Goal: Task Accomplishment & Management: Complete application form

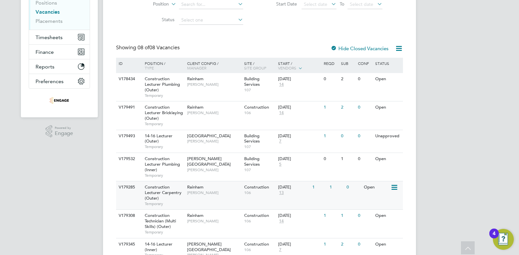
scroll to position [130, 0]
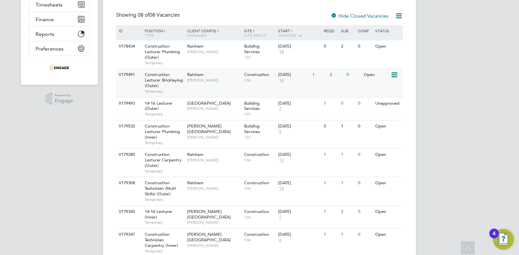
click at [211, 80] on span "[PERSON_NAME]" at bounding box center [214, 80] width 54 height 5
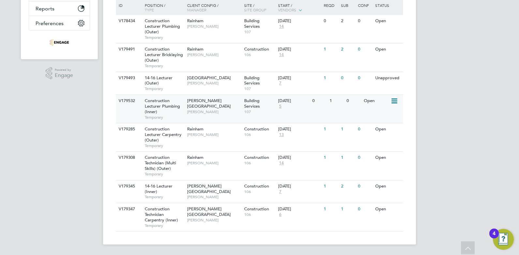
scroll to position [91, 0]
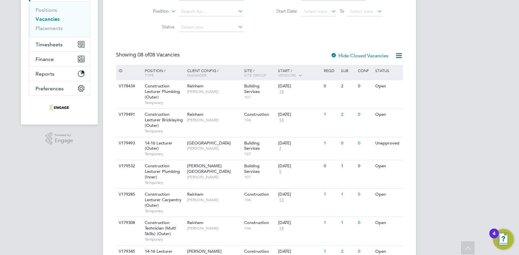
click at [56, 199] on div "CF [PERSON_NAME] Notifications 20 Applications: Network Team Members Businesses…" at bounding box center [259, 114] width 519 height 410
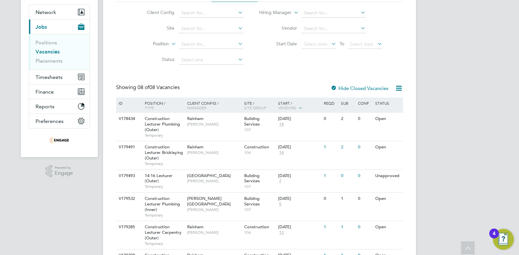
scroll to position [0, 0]
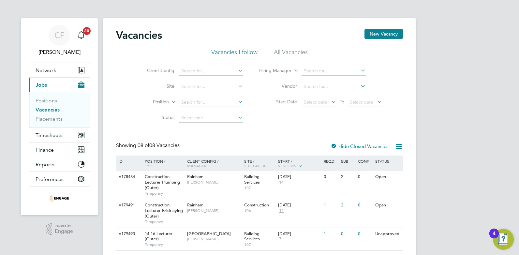
click at [244, 53] on li "Vacancies I follow" at bounding box center [234, 54] width 46 height 12
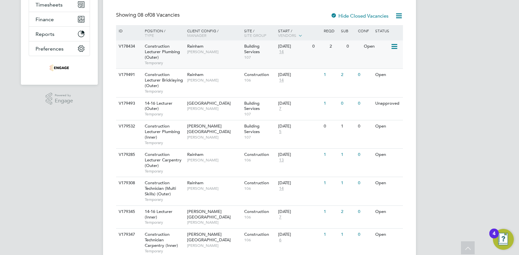
scroll to position [156, 0]
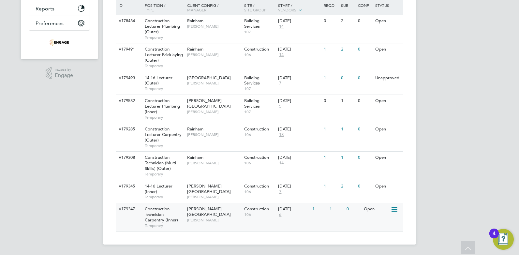
click at [236, 217] on span "[PERSON_NAME]" at bounding box center [214, 219] width 54 height 5
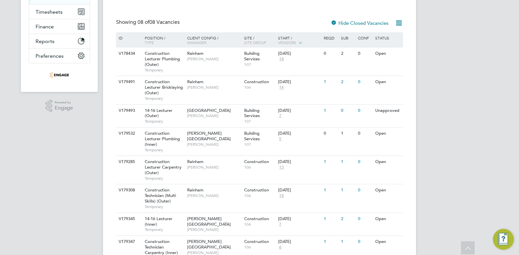
scroll to position [0, 0]
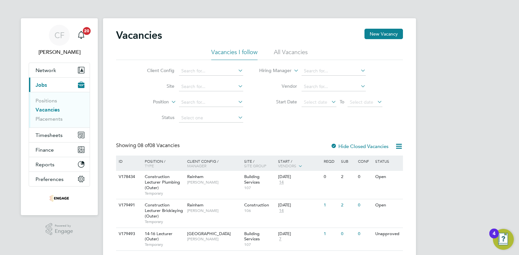
click at [286, 50] on li "All Vacancies" at bounding box center [291, 54] width 34 height 12
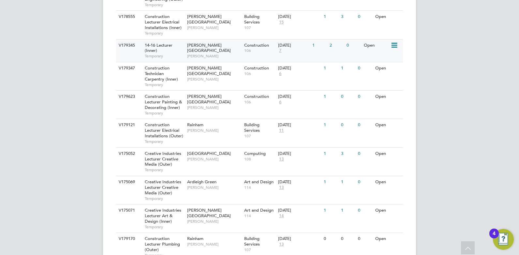
scroll to position [423, 0]
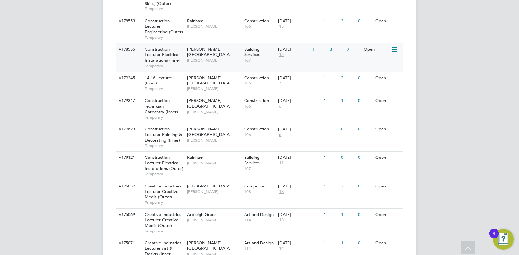
click at [213, 58] on div "Hackney Campus Nathan Morris" at bounding box center [213, 54] width 57 height 22
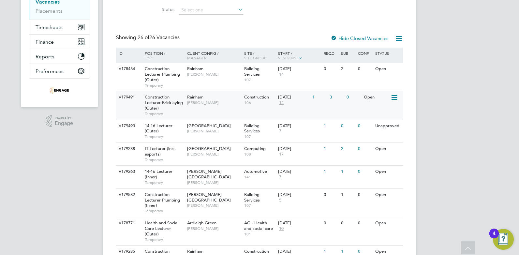
scroll to position [10, 0]
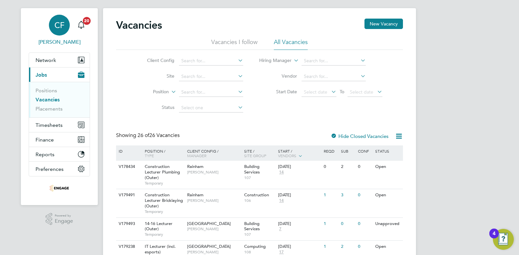
click at [74, 18] on link "CF Cam Fisher" at bounding box center [59, 30] width 61 height 31
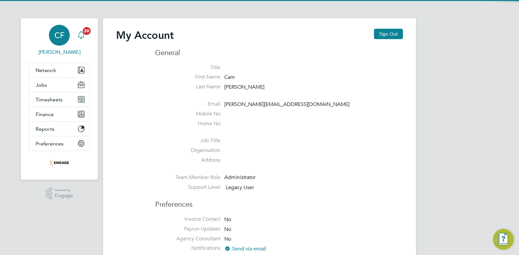
click at [83, 30] on span "20" at bounding box center [87, 31] width 8 height 8
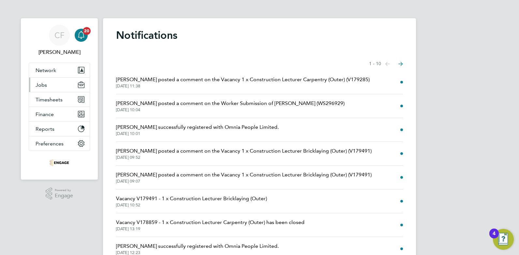
click at [45, 83] on span "Jobs" at bounding box center [41, 85] width 11 height 6
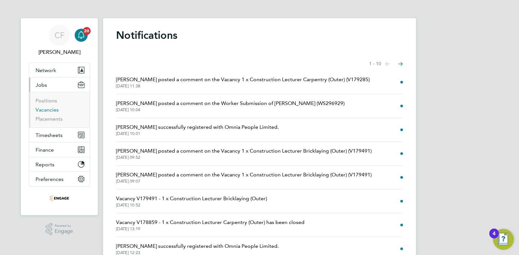
click at [51, 108] on link "Vacancies" at bounding box center [47, 110] width 23 height 6
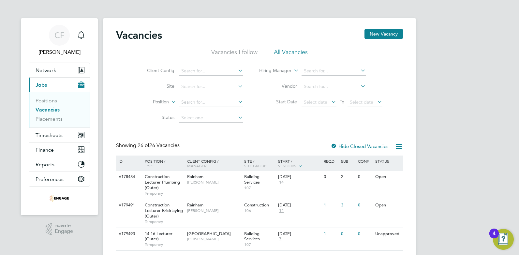
click at [228, 58] on li "Vacancies I follow" at bounding box center [234, 54] width 46 height 12
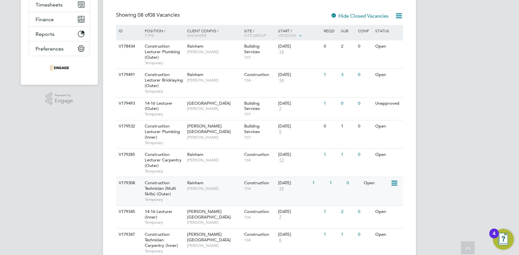
scroll to position [156, 0]
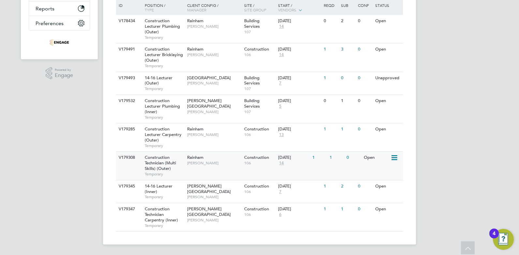
click at [195, 167] on div "Rainham Ian Rist" at bounding box center [213, 159] width 57 height 17
click at [208, 217] on span "[PERSON_NAME]" at bounding box center [214, 219] width 54 height 5
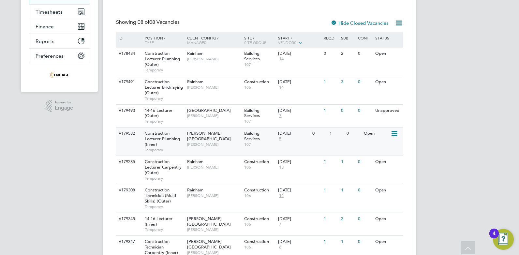
click at [209, 142] on span "[PERSON_NAME]" at bounding box center [214, 144] width 54 height 5
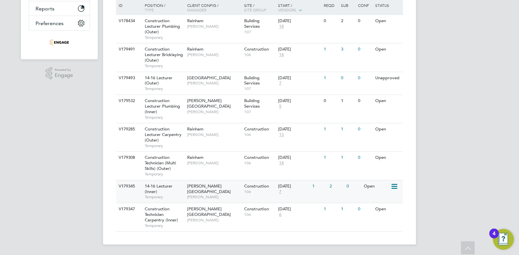
click at [212, 194] on span "[PERSON_NAME]" at bounding box center [214, 196] width 54 height 5
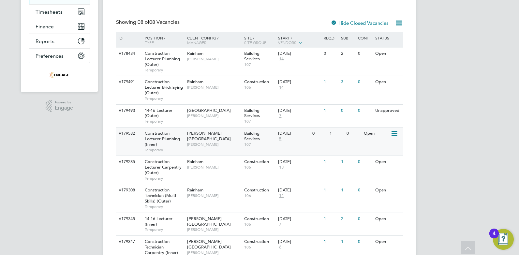
click at [209, 143] on div "Hackney Campus Nathan Morris" at bounding box center [213, 138] width 57 height 22
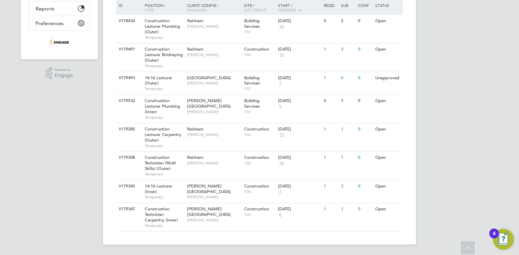
scroll to position [25, 0]
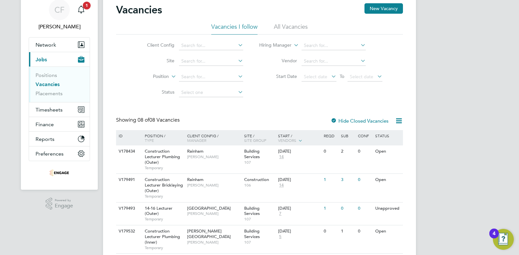
click at [278, 24] on li "All Vacancies" at bounding box center [291, 29] width 34 height 12
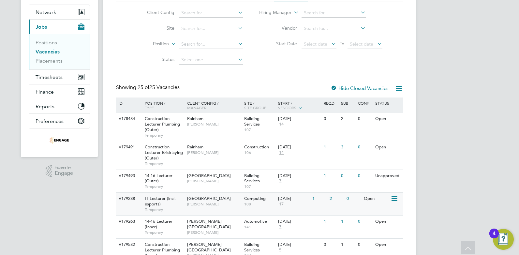
scroll to position [91, 0]
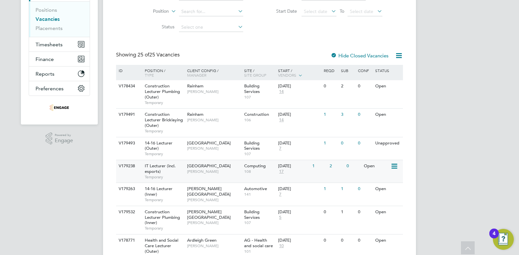
click at [207, 173] on span "Fraz Arshad" at bounding box center [214, 171] width 54 height 5
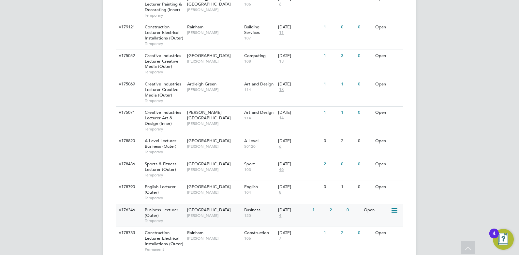
scroll to position [601, 0]
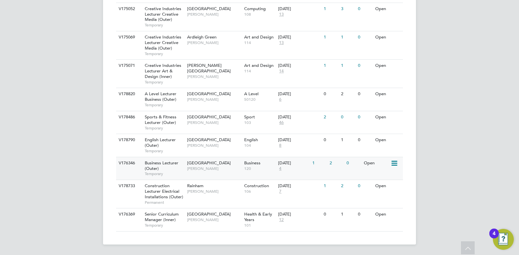
click at [256, 163] on span "Business" at bounding box center [252, 163] width 16 height 6
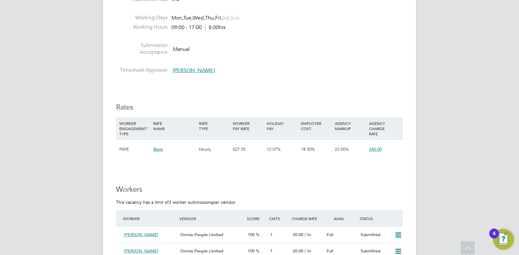
scroll to position [1238, 0]
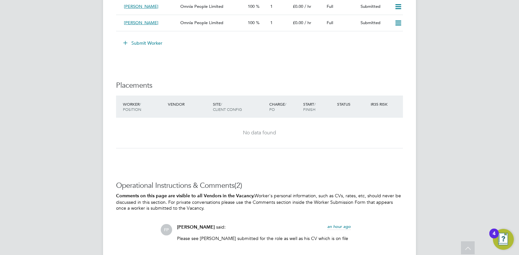
click at [145, 41] on button "Submit Worker" at bounding box center [143, 43] width 49 height 10
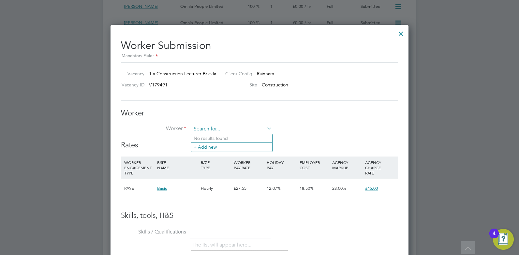
scroll to position [1205, 0]
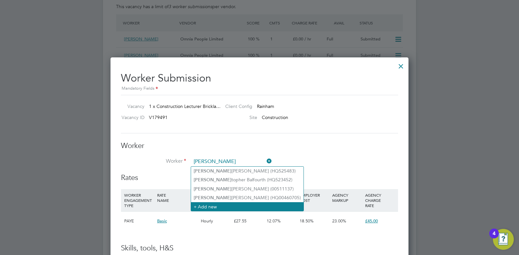
type input "chris"
click at [221, 205] on li "+ Add new" at bounding box center [247, 206] width 112 height 9
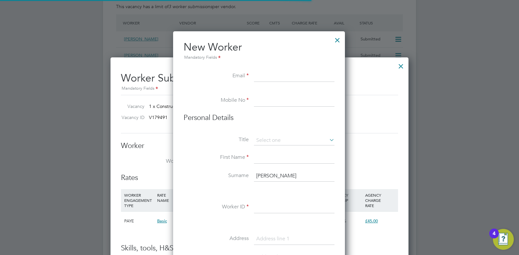
scroll to position [554, 173]
paste input "chrisperry70@outlook.com"
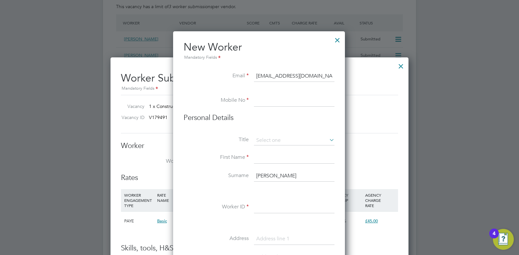
type input "chrisperry70@outlook.com"
click at [284, 97] on input at bounding box center [294, 101] width 80 height 12
paste input "07494104950"
type input "07494104950"
click at [274, 157] on input at bounding box center [294, 158] width 80 height 12
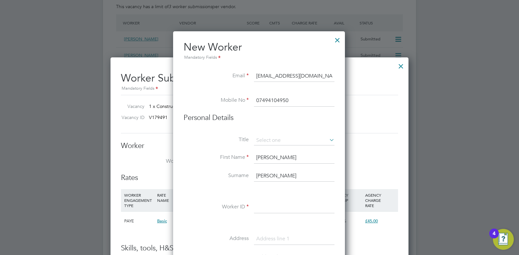
type input "Chris"
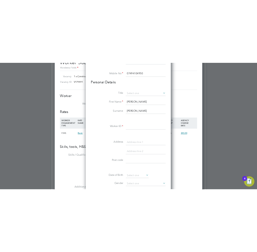
scroll to position [1291, 0]
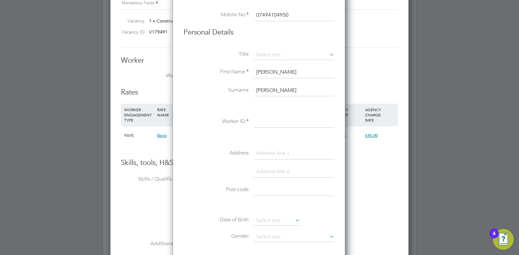
type input "Perry"
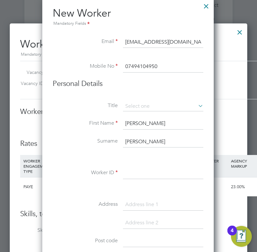
scroll to position [1486, 0]
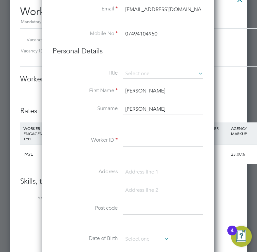
click at [144, 141] on input at bounding box center [163, 141] width 80 height 12
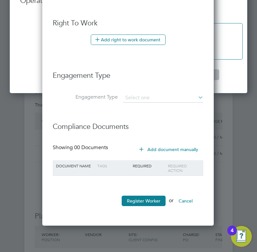
scroll to position [1844, 0]
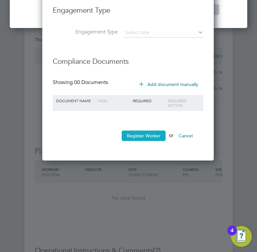
type input "HQ00462586"
click at [140, 139] on button "Register Worker" at bounding box center [144, 136] width 44 height 10
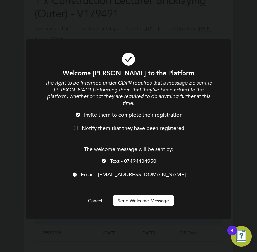
scroll to position [554, 173]
click at [97, 125] on span "Notify them that they have been registered" at bounding box center [133, 128] width 103 height 7
click at [136, 195] on button "Send Welcome Message" at bounding box center [144, 200] width 62 height 10
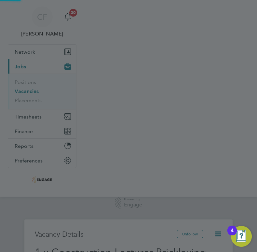
scroll to position [252, 0]
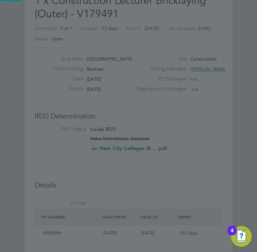
type input "Chris Perry (HQ00462586)"
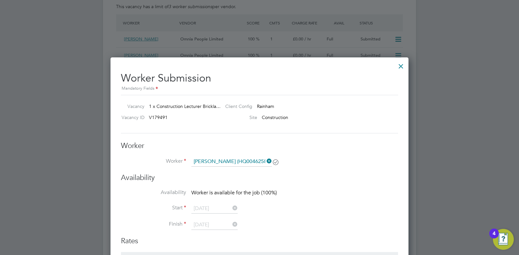
scroll to position [10, 129]
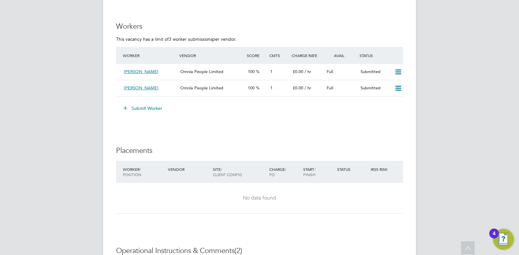
click at [148, 107] on button "Submit Worker" at bounding box center [143, 108] width 49 height 10
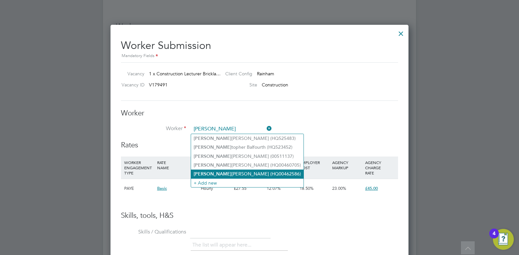
type input "Chris Perry (HQ00462586)"
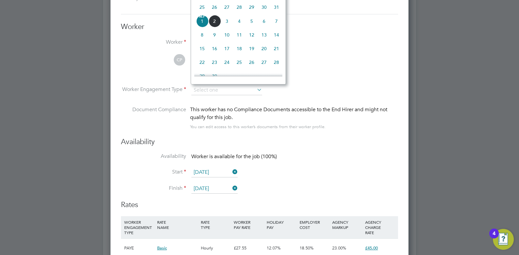
drag, startPoint x: 334, startPoint y: 151, endPoint x: 328, endPoint y: 146, distance: 7.6
click at [333, 150] on div "Availability Availability Worker is available for the job (100%) Start 01 Sep 2…" at bounding box center [259, 168] width 277 height 63
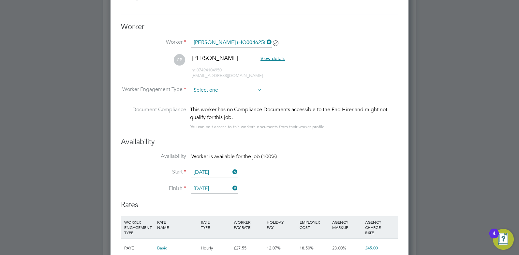
click at [255, 88] on input at bounding box center [226, 90] width 71 height 10
click at [215, 100] on li "Contract" at bounding box center [226, 99] width 71 height 8
type input "Contract"
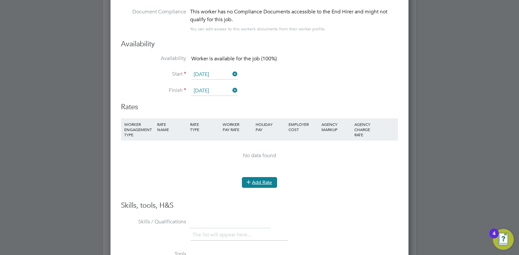
click at [256, 178] on button "Add Rate" at bounding box center [259, 182] width 35 height 10
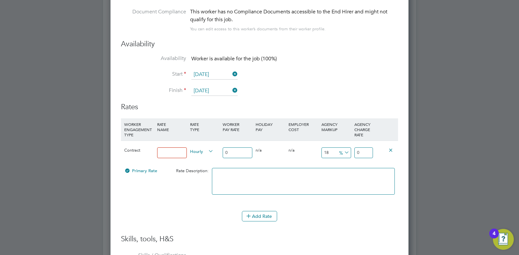
click at [178, 156] on input at bounding box center [172, 152] width 30 height 11
type input "Rate"
type input "0"
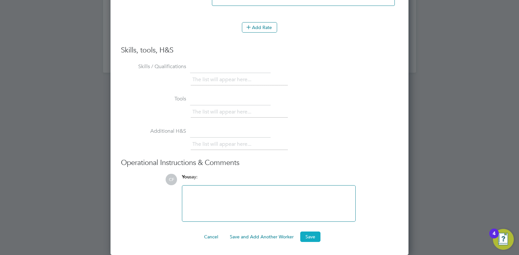
click at [311, 235] on button "Save" at bounding box center [310, 236] width 20 height 10
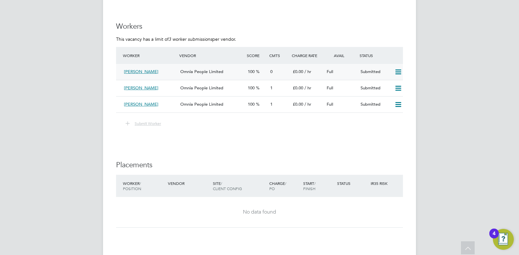
click at [204, 73] on span "Omnia People Limited" at bounding box center [201, 72] width 43 height 6
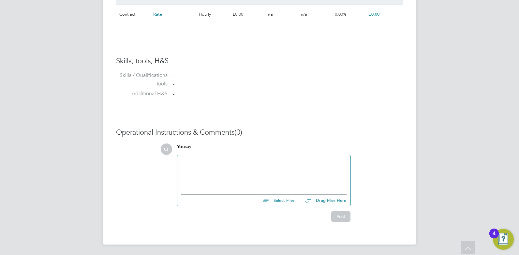
click at [282, 200] on input "file" at bounding box center [298, 198] width 98 height 9
type input "C:\fakepath\Perry Christopher HQ00462586.docx"
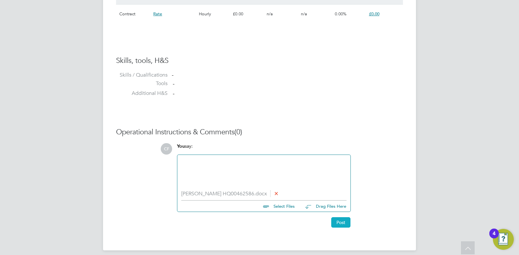
click at [343, 223] on button "Post" at bounding box center [340, 222] width 19 height 10
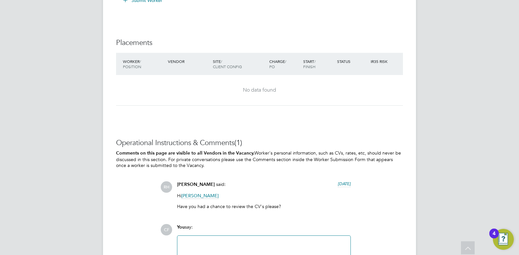
scroll to position [1151, 0]
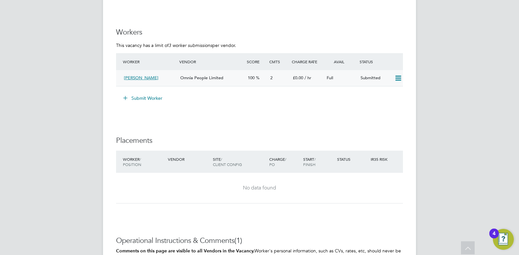
click at [221, 79] on span "Omnia People Limited" at bounding box center [201, 78] width 43 height 6
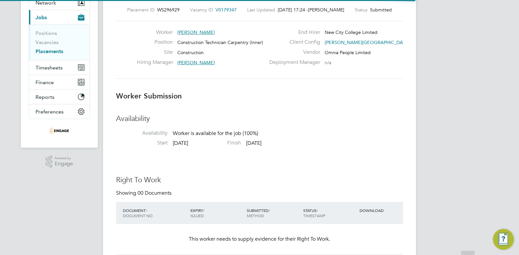
scroll to position [10, 129]
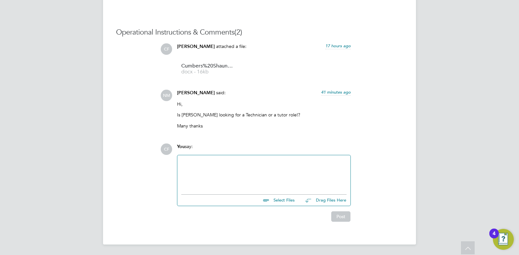
click at [236, 172] on div at bounding box center [263, 173] width 165 height 28
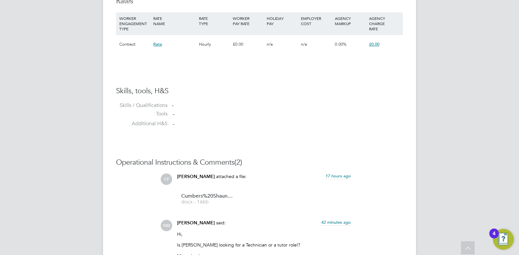
scroll to position [587, 0]
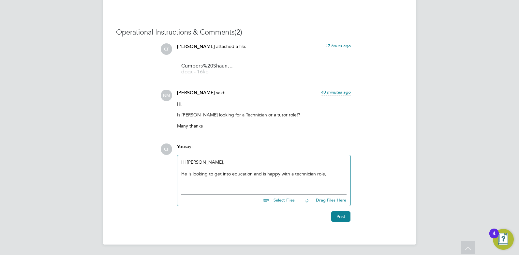
click at [245, 174] on div "He is looking to get into education and is happy with a technician role," at bounding box center [263, 174] width 165 height 6
click at [277, 174] on div "He is looking to get into education and is happy with a technician role," at bounding box center [263, 174] width 165 height 6
click at [306, 173] on div "He is looking to get into education and is happy with a technician role," at bounding box center [263, 174] width 165 height 6
drag, startPoint x: 316, startPoint y: 173, endPoint x: 325, endPoint y: 173, distance: 9.8
click at [316, 173] on div "He is looking to get into education and is happy with a technician role," at bounding box center [263, 174] width 165 height 6
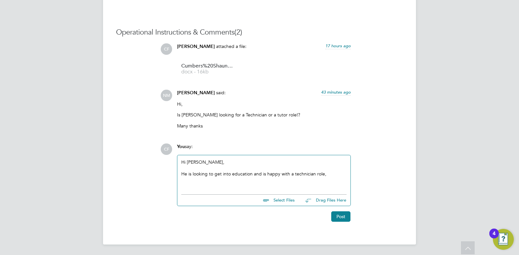
click at [325, 173] on div "He is looking to get into education and is happy with a technician role," at bounding box center [263, 174] width 165 height 6
click at [326, 173] on div "He is looking to get into education and is happy with a technician role," at bounding box center [263, 174] width 165 height 6
click at [331, 173] on div "He is looking to get into education and is happy with a technician role," at bounding box center [263, 174] width 165 height 6
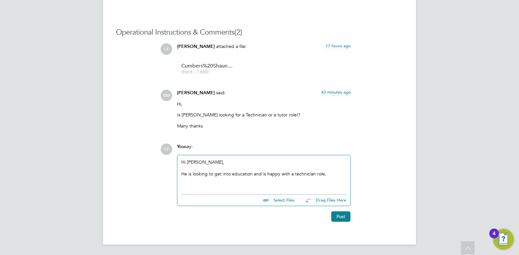
click at [331, 173] on div "He is looking to get into education and is happy with a technician role," at bounding box center [263, 174] width 165 height 6
click at [332, 173] on div "He is looking to get into education and is happy with a technician role," at bounding box center [263, 174] width 165 height 6
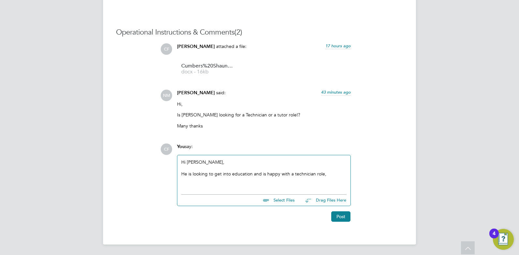
click at [332, 173] on div "He is looking to get into education and is happy with a technician role," at bounding box center [263, 174] width 165 height 6
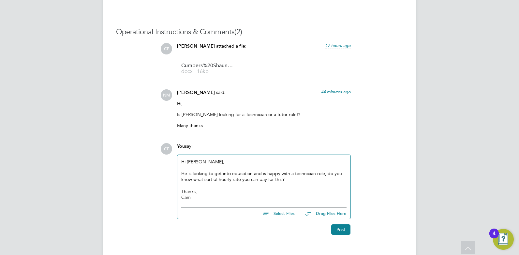
click at [323, 173] on div "He is looking to get into education and is happy with a technician role, do you…" at bounding box center [263, 176] width 165 height 12
click at [326, 176] on div "He is looking to get into education and is happy with a technician role, do you…" at bounding box center [263, 176] width 165 height 12
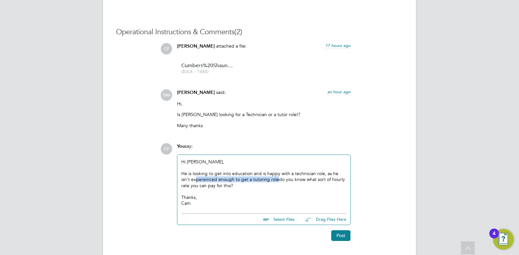
drag, startPoint x: 268, startPoint y: 180, endPoint x: 187, endPoint y: 180, distance: 81.1
click at [187, 180] on div "He is looking to get into education and is happy with a technician role, as he …" at bounding box center [263, 179] width 165 height 18
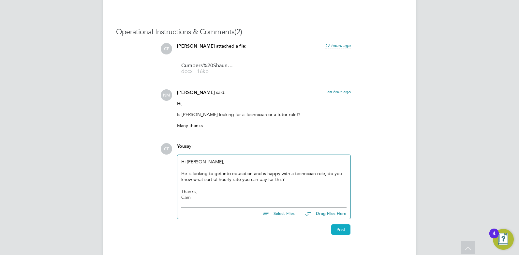
click at [346, 231] on button "Post" at bounding box center [340, 229] width 19 height 10
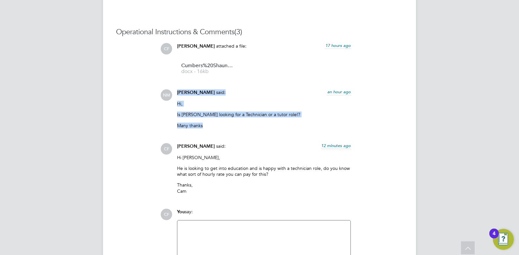
drag, startPoint x: 213, startPoint y: 131, endPoint x: 178, endPoint y: 94, distance: 50.7
click at [178, 94] on div "Nathan Morris said: an hour ago Hi, Is Shaun looking for a Technician or a tuto…" at bounding box center [264, 111] width 180 height 44
copy div "Nathan Morris said: an hour ago Hi, Is Shaun looking for a Technician or a tuto…"
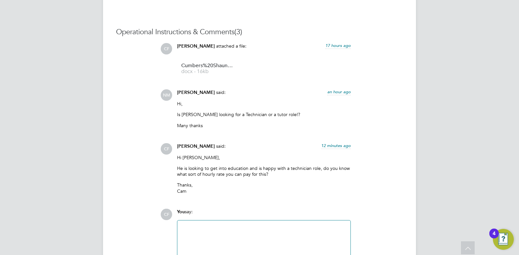
click at [202, 186] on p "Thanks, Cam" at bounding box center [264, 188] width 174 height 12
drag, startPoint x: 190, startPoint y: 191, endPoint x: 177, endPoint y: 155, distance: 38.1
click at [177, 155] on div "Hi Nathan, He is looking to get into education and is happy with a technician r…" at bounding box center [264, 176] width 174 height 44
copy div "Hi Nathan, He is looking to get into education and is happy with a technician r…"
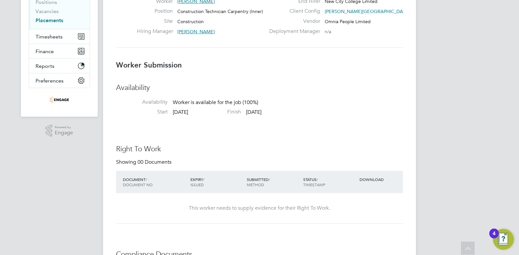
scroll to position [0, 0]
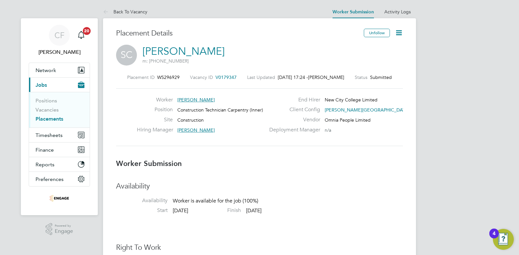
click at [50, 82] on button "Current page: Jobs" at bounding box center [59, 85] width 61 height 14
click at [134, 12] on link "Back To Vacancy" at bounding box center [125, 12] width 44 height 6
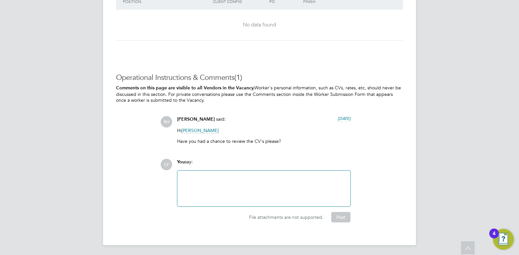
scroll to position [1118, 0]
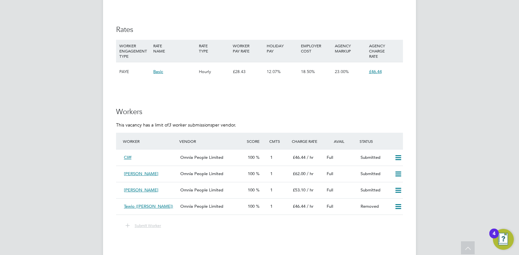
scroll to position [1140, 0]
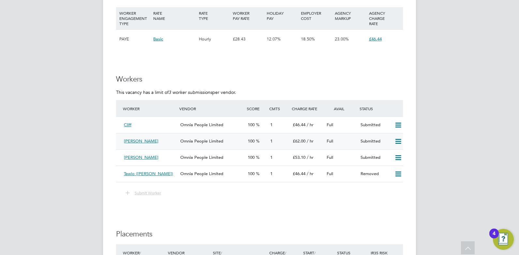
click at [229, 140] on div "Omnia People Limited" at bounding box center [211, 141] width 67 height 11
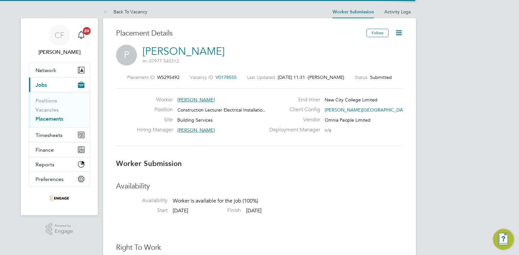
scroll to position [3, 3]
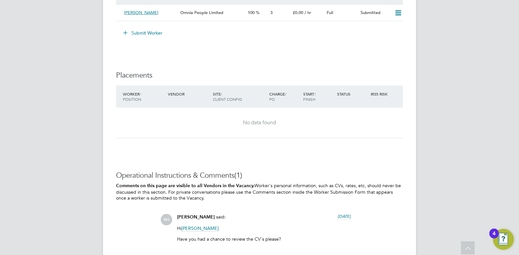
scroll to position [1118, 0]
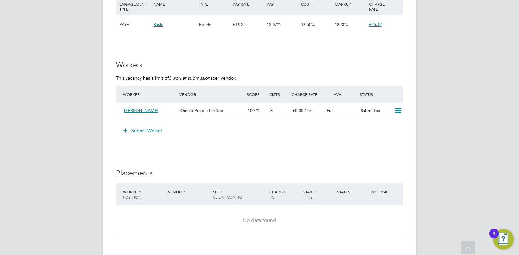
click at [153, 129] on button "Submit Worker" at bounding box center [143, 130] width 49 height 10
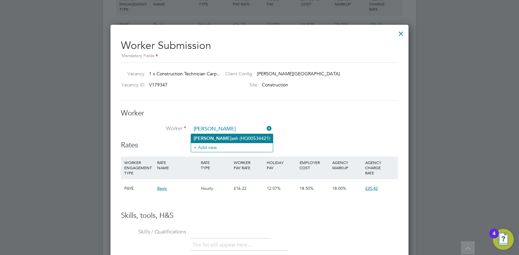
type input "Prakash (HQ00534421)"
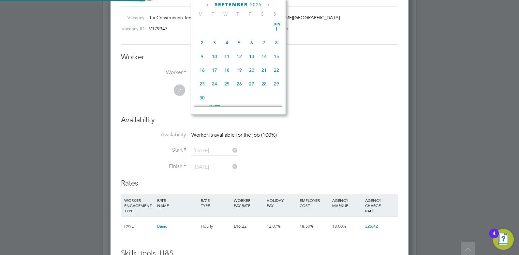
scroll to position [197, 0]
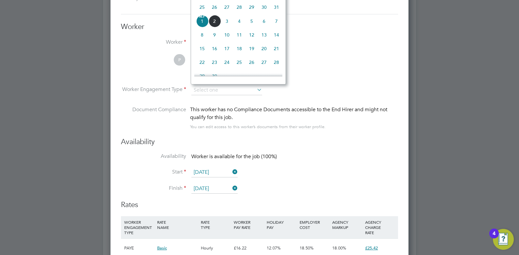
click at [334, 170] on li "Start 01 Sep 2025" at bounding box center [259, 175] width 277 height 16
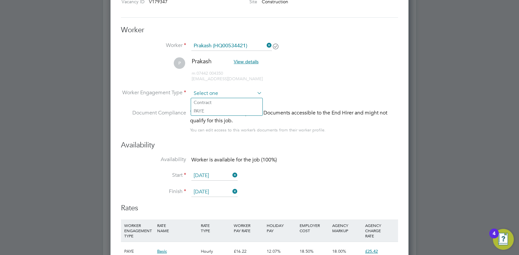
click at [244, 89] on input at bounding box center [226, 94] width 71 height 10
click at [223, 102] on li "Contract" at bounding box center [226, 102] width 71 height 8
type input "Contract"
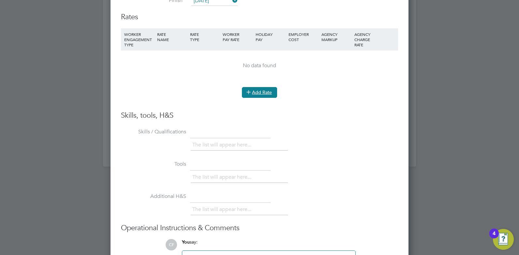
click at [267, 92] on button "Add Rate" at bounding box center [259, 92] width 35 height 10
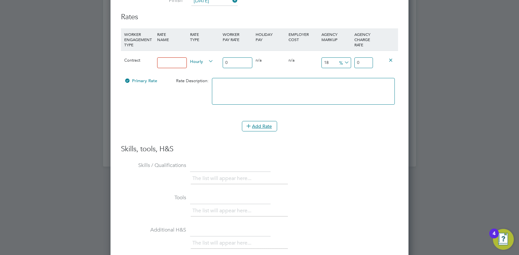
click at [174, 64] on input at bounding box center [172, 62] width 30 height 11
type input "Rate"
click at [325, 60] on input "18" at bounding box center [336, 62] width 30 height 11
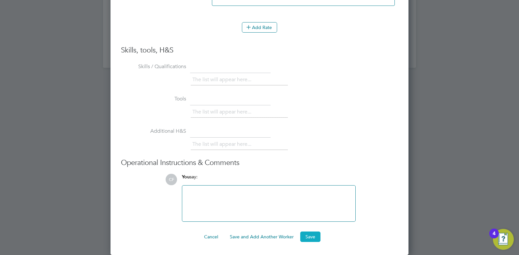
type input "0"
click at [308, 236] on button "Save" at bounding box center [310, 236] width 20 height 10
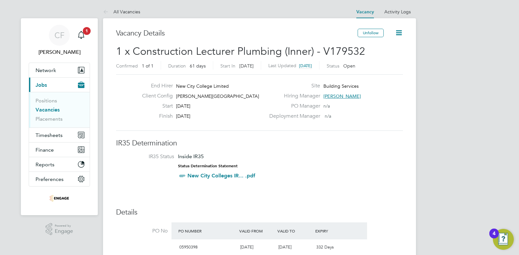
scroll to position [33, 0]
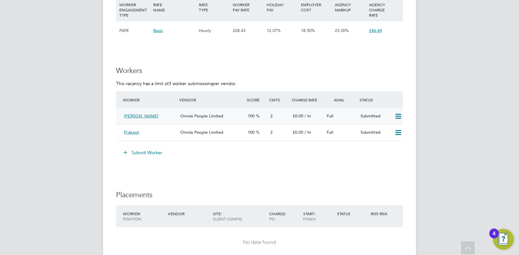
scroll to position [1140, 0]
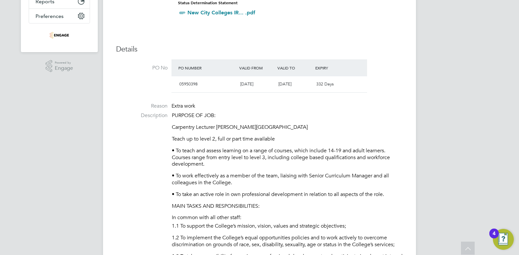
scroll to position [0, 0]
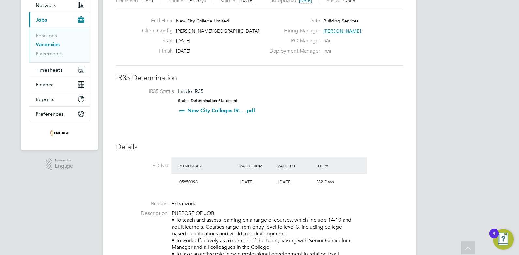
scroll to position [33, 0]
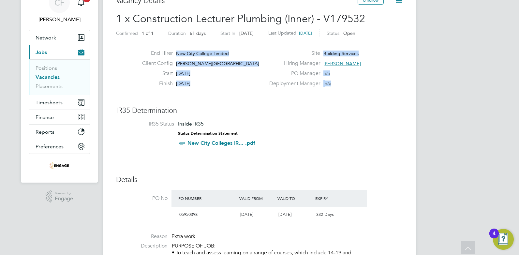
drag, startPoint x: 336, startPoint y: 83, endPoint x: 176, endPoint y: 52, distance: 163.4
click at [176, 52] on div "End Hirer New City College Limited Client Config Hackney Campus Start 01 Sep 20…" at bounding box center [259, 70] width 292 height 40
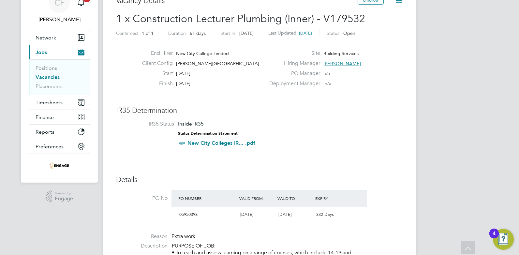
click at [334, 136] on li "IR35 Status Inside IR35 Status Determination Statement New City Colleges IR... …" at bounding box center [259, 135] width 274 height 28
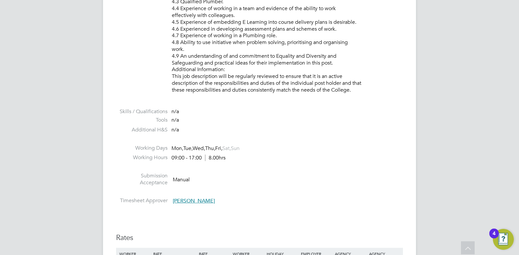
scroll to position [1075, 0]
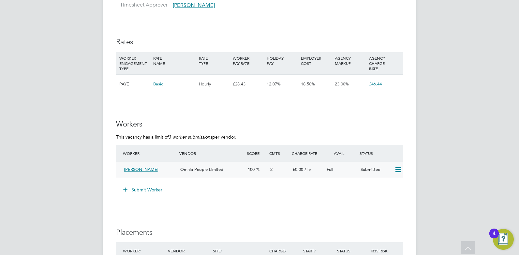
click at [237, 172] on div "Omnia People Limited" at bounding box center [211, 169] width 67 height 11
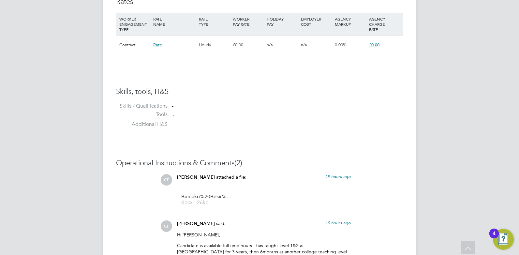
scroll to position [489, 0]
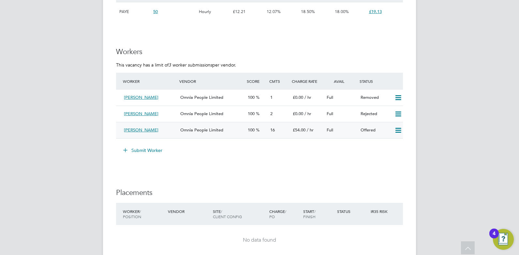
click at [202, 129] on span "Omnia People Limited" at bounding box center [201, 130] width 43 height 6
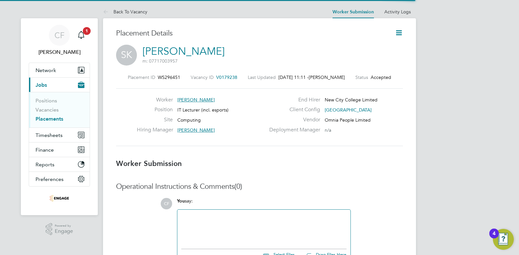
scroll to position [6, 52]
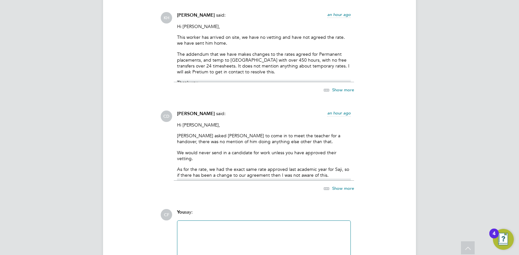
click at [329, 184] on icon at bounding box center [326, 188] width 8 height 8
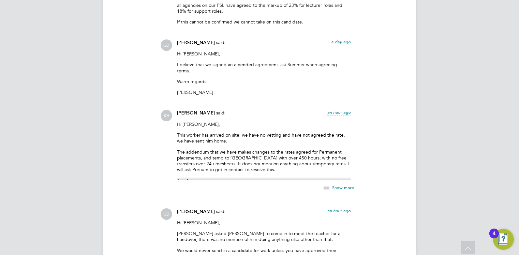
click at [335, 185] on span "Show more" at bounding box center [343, 188] width 22 height 6
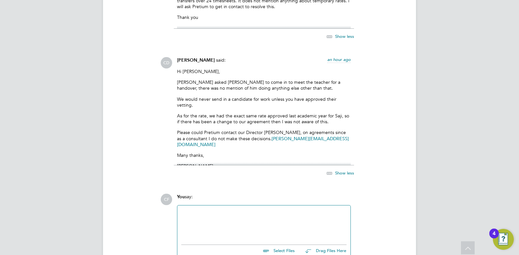
scroll to position [1401, 0]
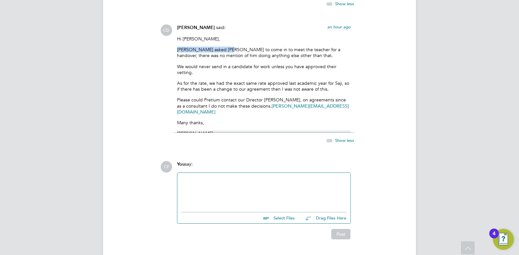
drag, startPoint x: 178, startPoint y: 36, endPoint x: 225, endPoint y: 38, distance: 47.2
click at [225, 47] on p "Fraz asked Saji to come in to meet the teacher for a handover, there was no men…" at bounding box center [264, 53] width 174 height 12
click at [254, 47] on p "Fraz asked Saji to come in to meet the teacher for a handover, there was no men…" at bounding box center [264, 53] width 174 height 12
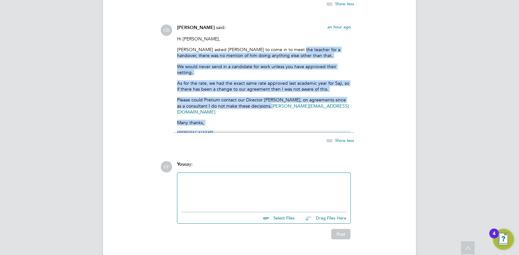
drag, startPoint x: 284, startPoint y: 38, endPoint x: 265, endPoint y: 141, distance: 104.9
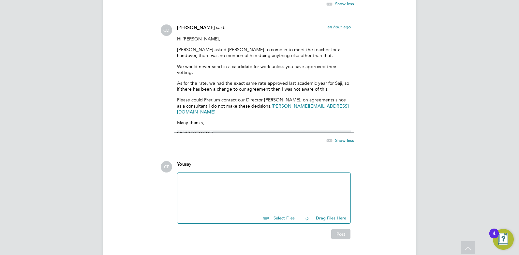
click at [381, 162] on div "CF You say: Select Files Drag Files Here Drop your files here Post" at bounding box center [281, 200] width 242 height 78
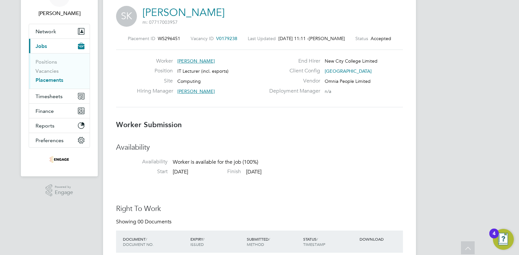
scroll to position [0, 0]
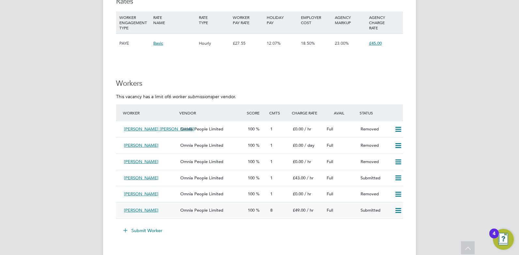
click at [216, 209] on span "Omnia People Limited" at bounding box center [201, 210] width 43 height 6
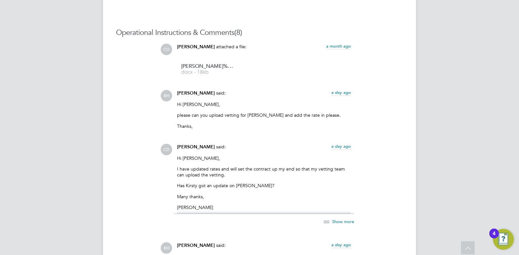
click at [335, 221] on span "Show more" at bounding box center [343, 221] width 22 height 6
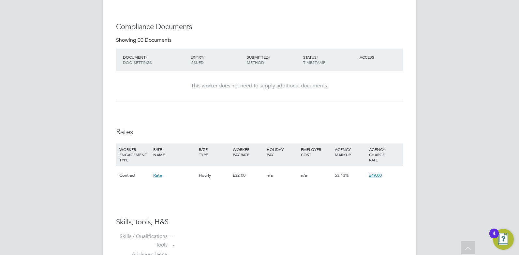
scroll to position [98, 0]
